Goal: Check status: Verify the current state of an ongoing process or item

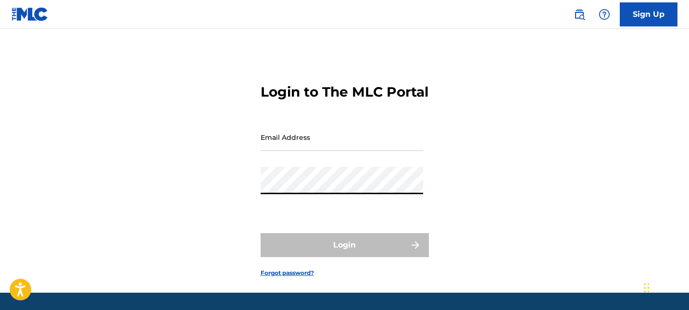
type input "[EMAIL_ADDRESS][DOMAIN_NAME]"
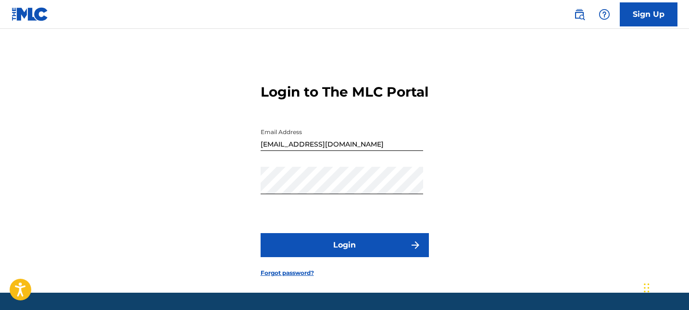
click at [354, 254] on button "Login" at bounding box center [344, 245] width 168 height 24
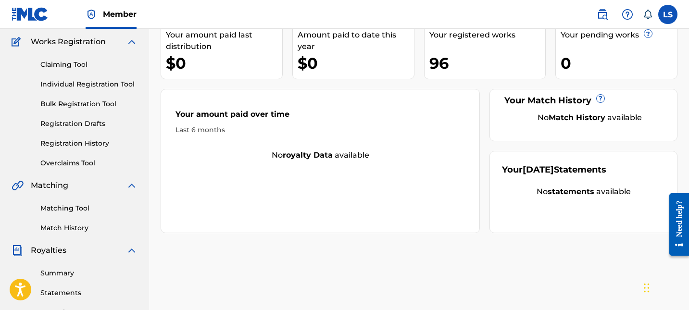
scroll to position [75, 0]
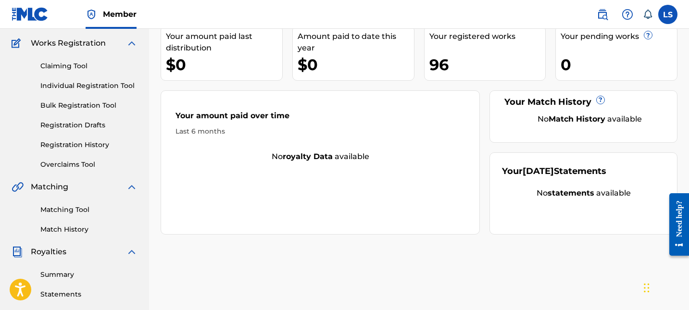
click at [81, 148] on link "Registration History" at bounding box center [88, 145] width 97 height 10
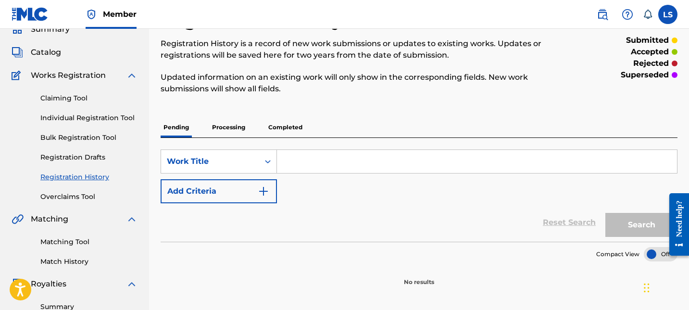
scroll to position [34, 0]
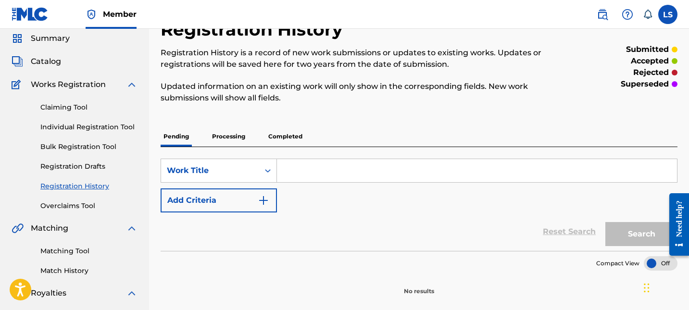
click at [221, 132] on p "Processing" at bounding box center [228, 136] width 39 height 20
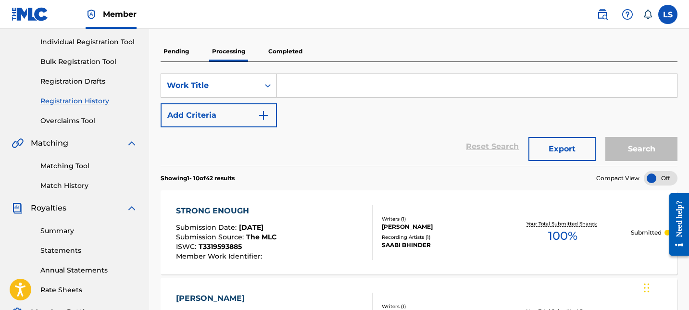
scroll to position [97, 0]
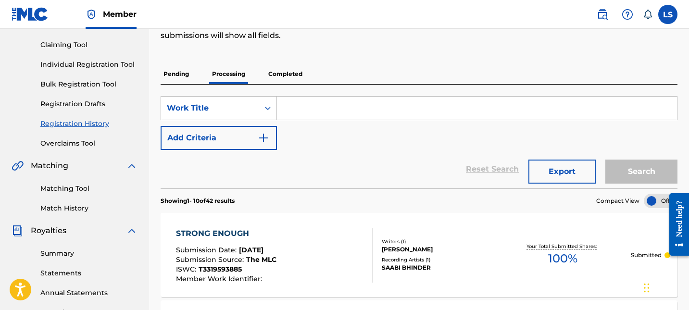
click at [266, 78] on p "Completed" at bounding box center [285, 74] width 40 height 20
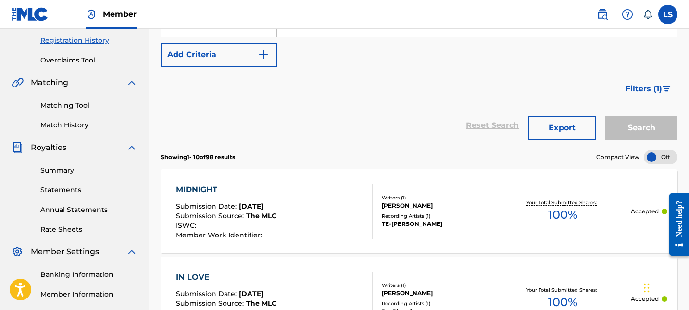
scroll to position [179, 0]
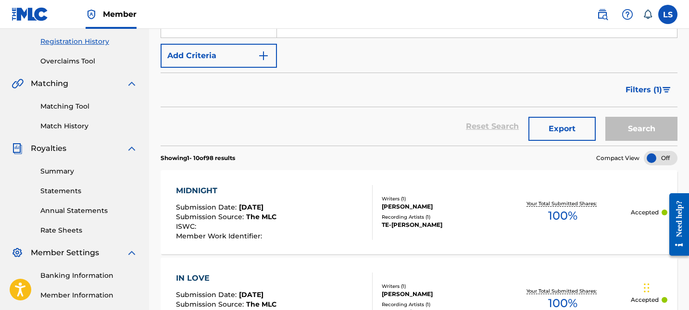
click at [76, 169] on link "Summary" at bounding box center [88, 171] width 97 height 10
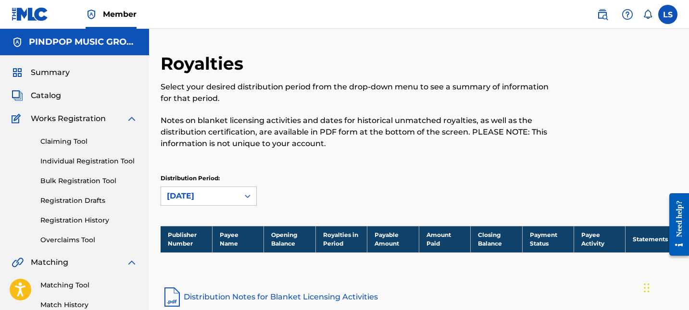
click at [670, 233] on div "Need help?" at bounding box center [679, 224] width 20 height 62
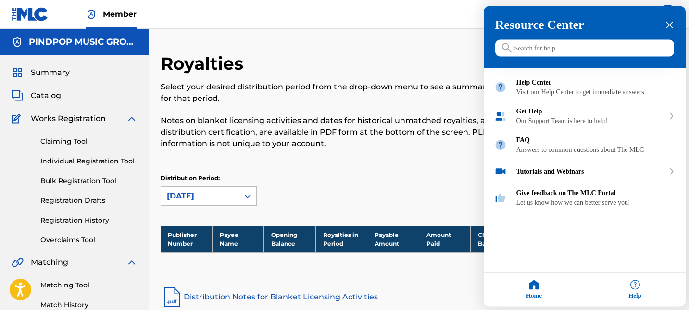
click at [435, 226] on div at bounding box center [344, 155] width 689 height 310
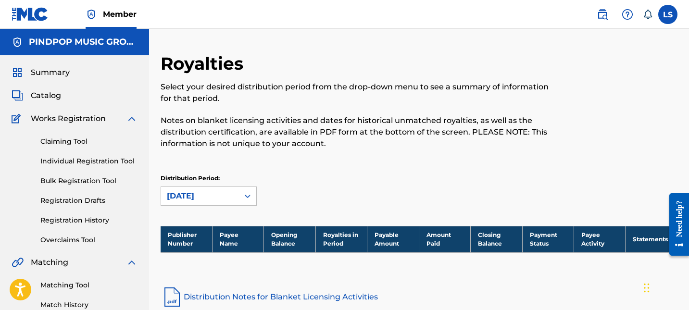
click at [106, 221] on link "Registration History" at bounding box center [88, 220] width 97 height 10
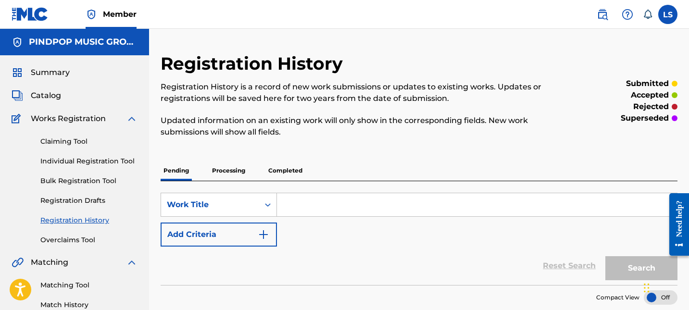
click at [233, 175] on p "Processing" at bounding box center [228, 170] width 39 height 20
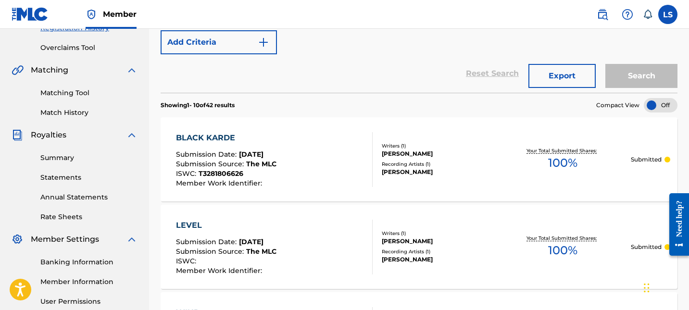
scroll to position [194, 0]
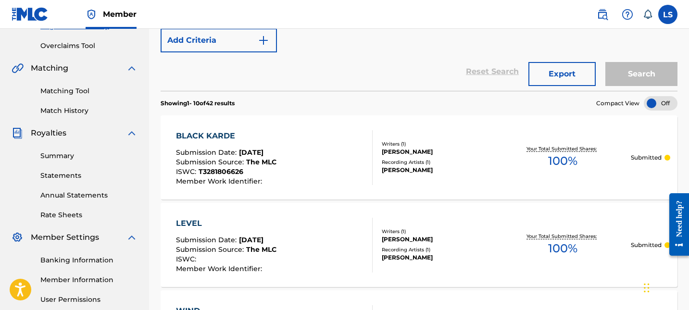
click at [213, 99] on p "Showing 1 - 10 of 42 results" at bounding box center [197, 103] width 74 height 9
copy p "42"
